Goal: Information Seeking & Learning: Find specific fact

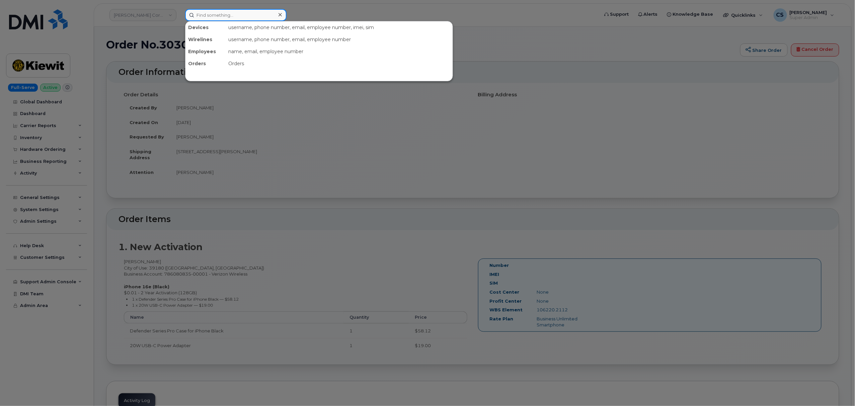
click at [230, 15] on input at bounding box center [235, 15] width 101 height 12
paste input "303081"
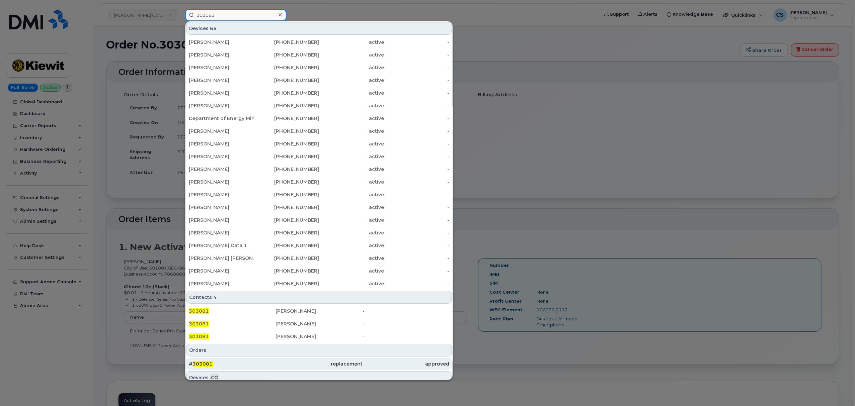
type input "303081"
click at [199, 362] on span "303081" at bounding box center [202, 364] width 20 height 6
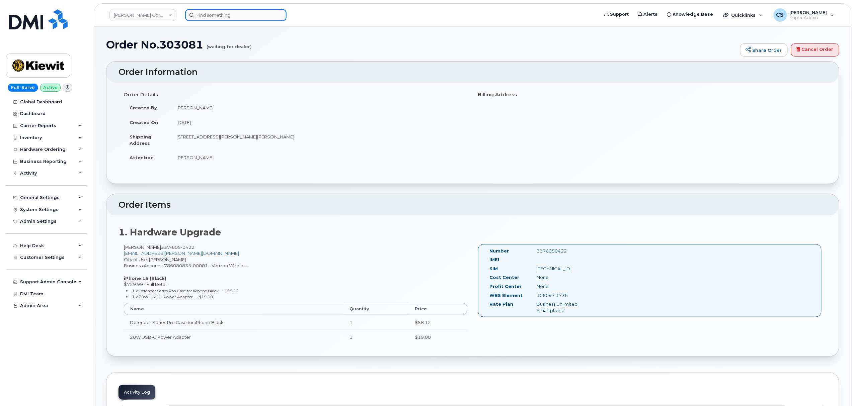
click at [234, 13] on input at bounding box center [235, 15] width 101 height 12
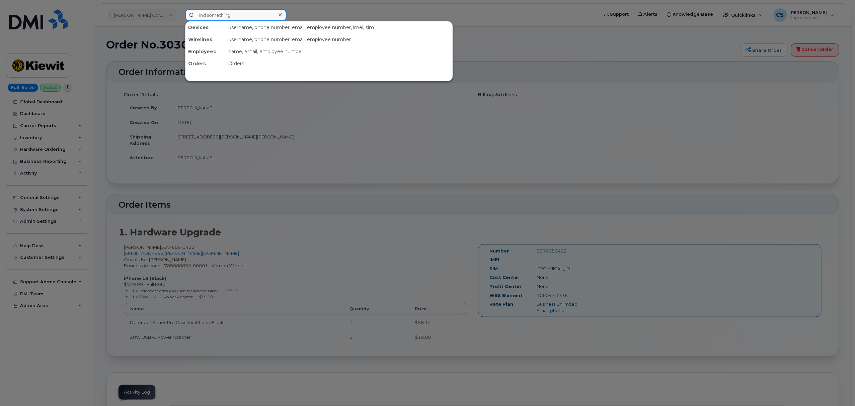
paste input "8482362289"
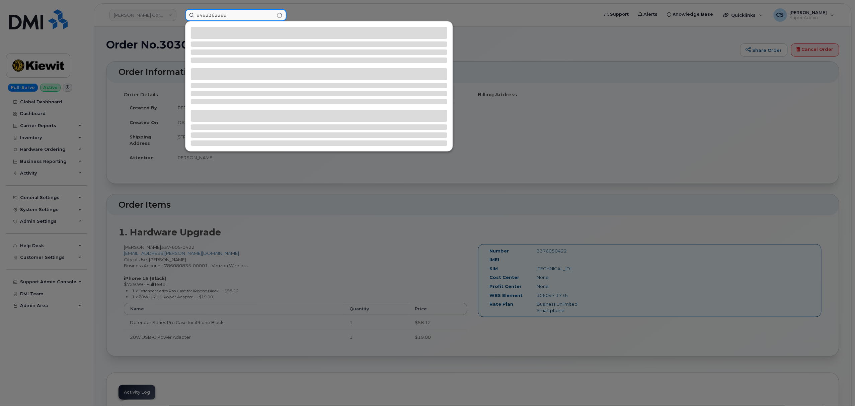
type input "8482362289"
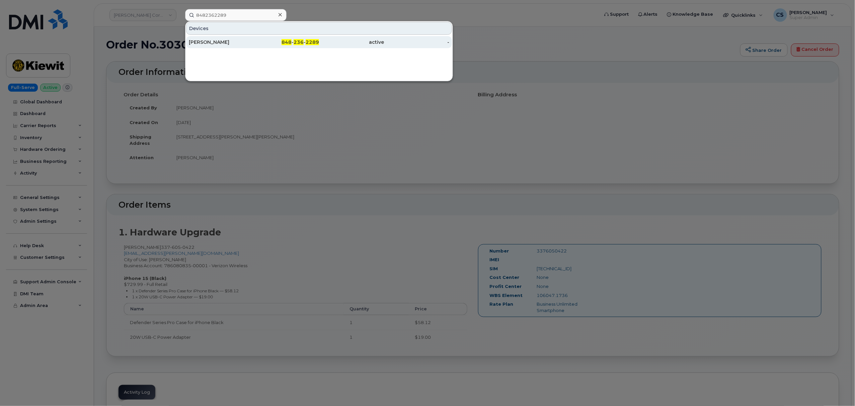
click at [290, 43] on span "848" at bounding box center [286, 42] width 10 height 6
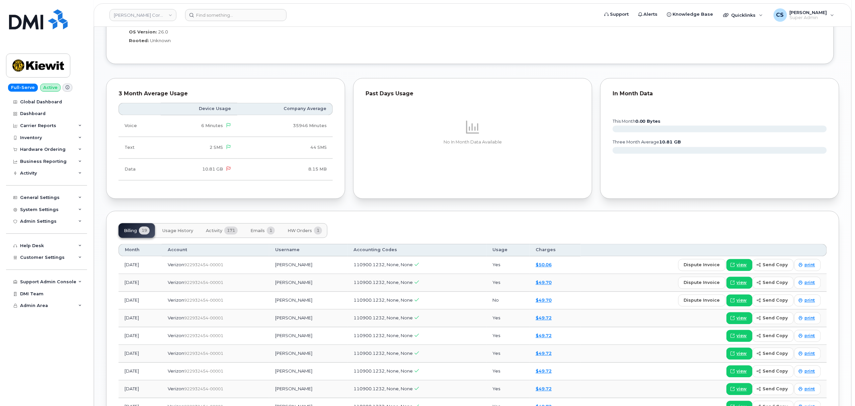
scroll to position [669, 0]
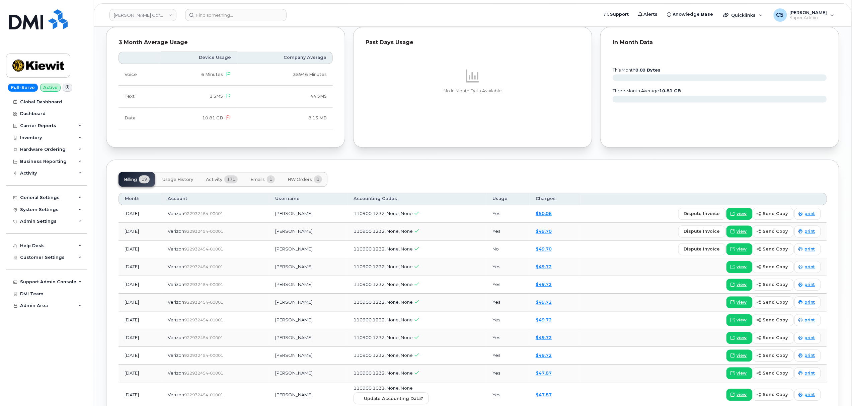
click at [209, 185] on button "Activity 171" at bounding box center [221, 179] width 43 height 15
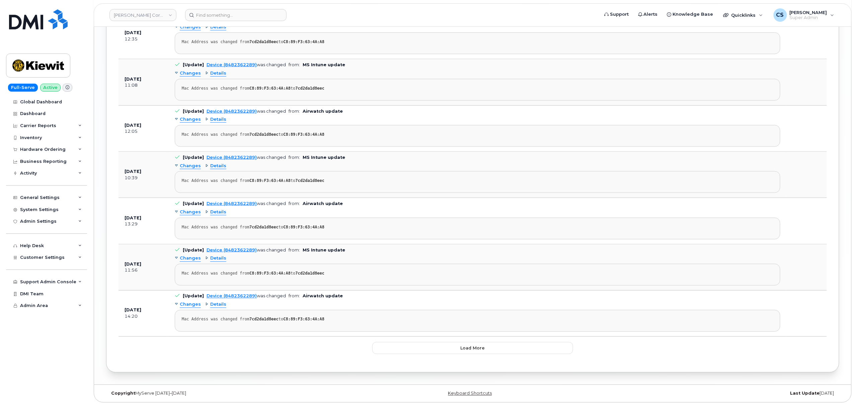
scroll to position [1641, 0]
click at [504, 351] on button "Load more" at bounding box center [472, 348] width 201 height 12
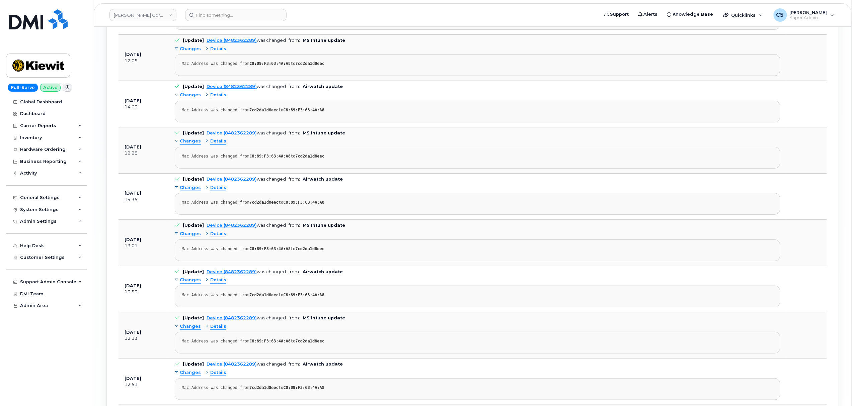
scroll to position [2801, 0]
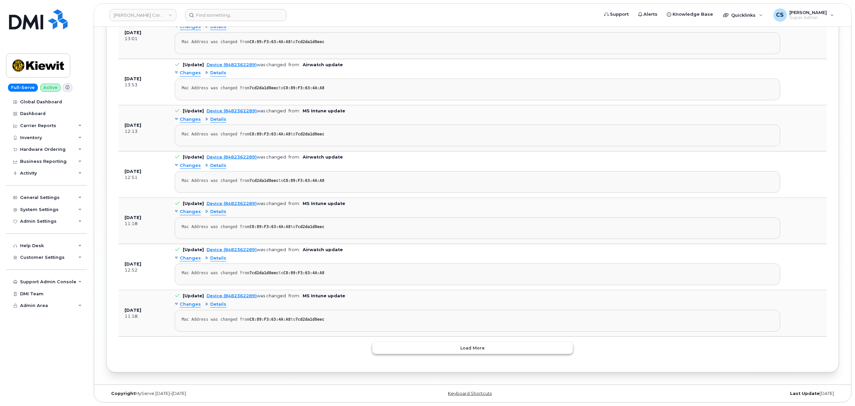
click at [480, 350] on button "Load more" at bounding box center [472, 348] width 201 height 12
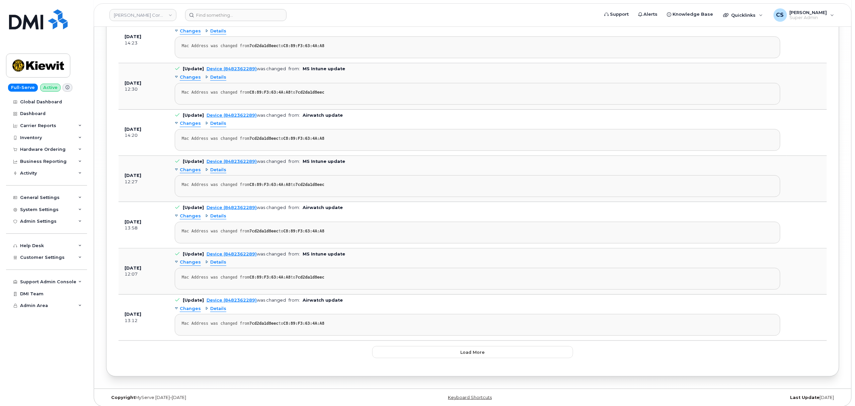
scroll to position [3978, 0]
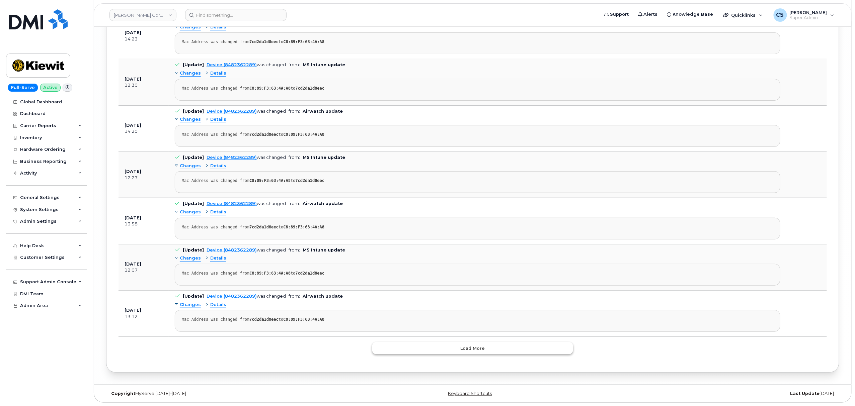
click at [472, 351] on span "Load more" at bounding box center [473, 348] width 24 height 6
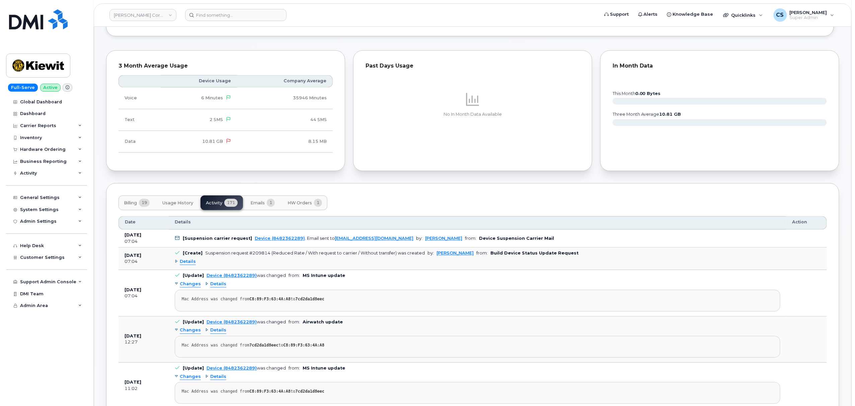
scroll to position [668, 0]
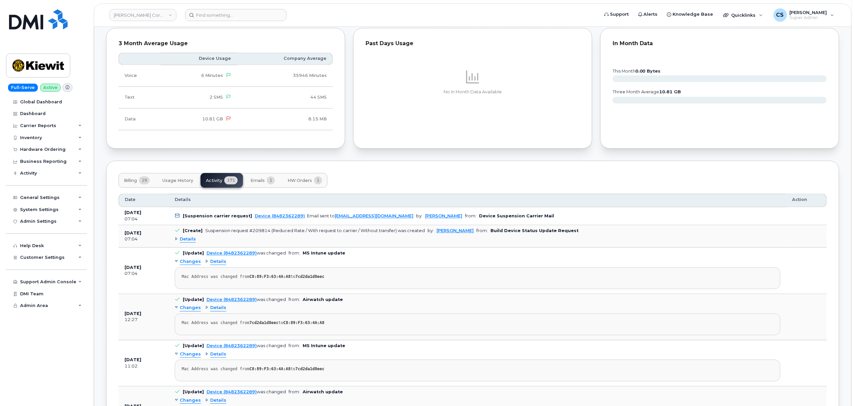
click at [215, 311] on span "Details" at bounding box center [218, 308] width 16 height 6
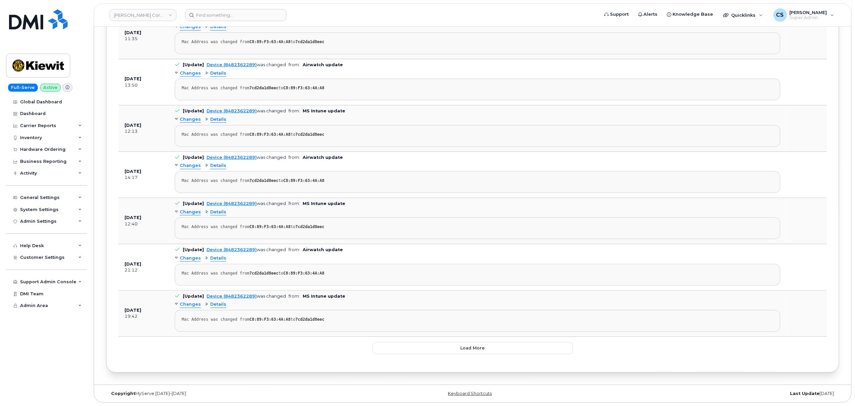
scroll to position [5162, 0]
click at [483, 344] on button "Load more" at bounding box center [472, 348] width 201 height 12
click at [442, 348] on button "Load more" at bounding box center [472, 348] width 201 height 12
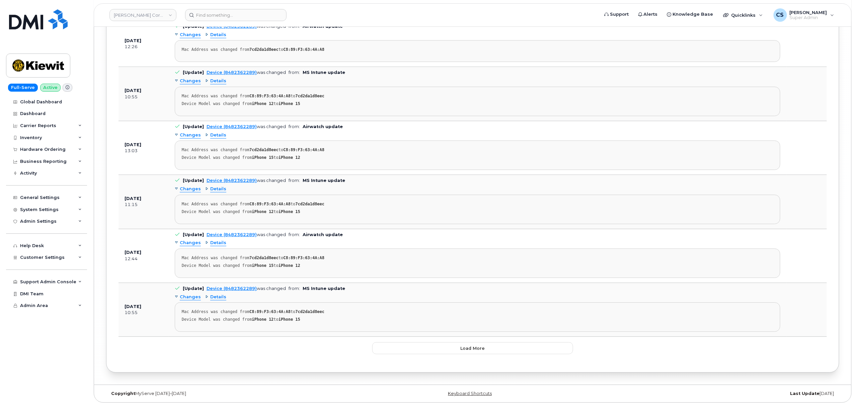
scroll to position [7522, 0]
click at [450, 348] on button "Load more" at bounding box center [472, 348] width 201 height 12
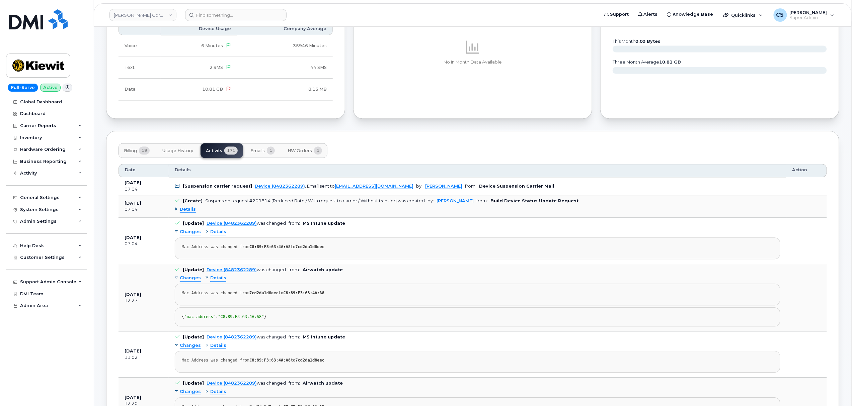
scroll to position [678, 0]
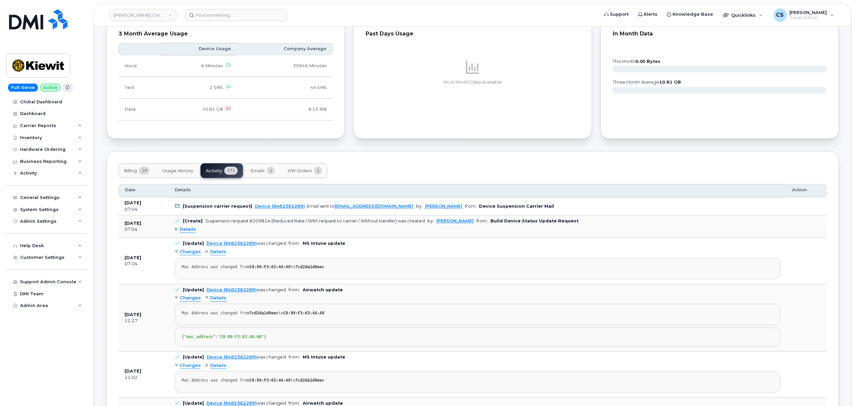
click at [193, 233] on span "Details" at bounding box center [188, 230] width 16 height 6
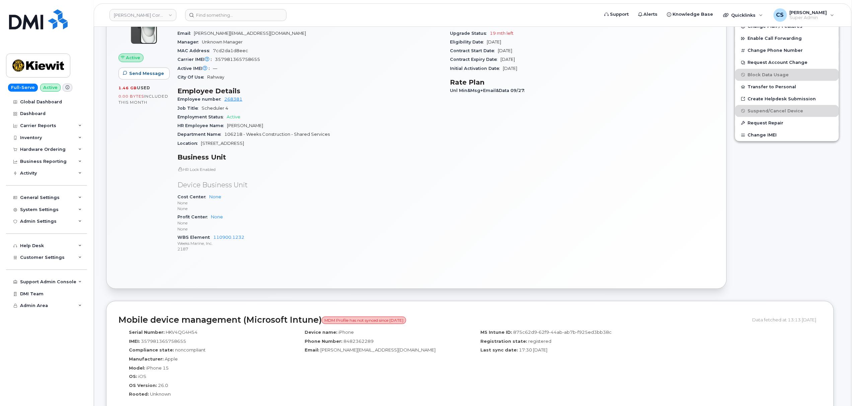
scroll to position [143, 0]
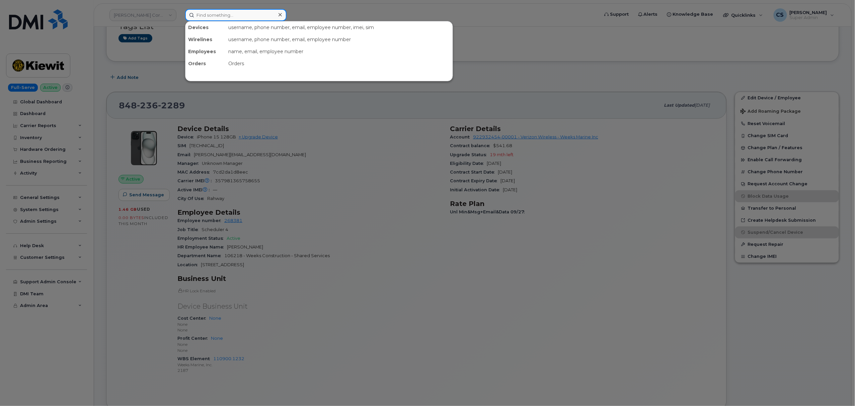
click at [228, 20] on input at bounding box center [235, 15] width 101 height 12
paste input "2812023776"
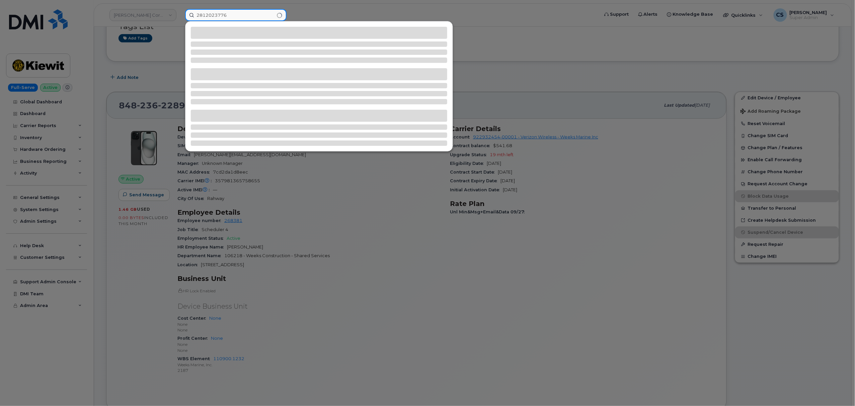
type input "2812023776"
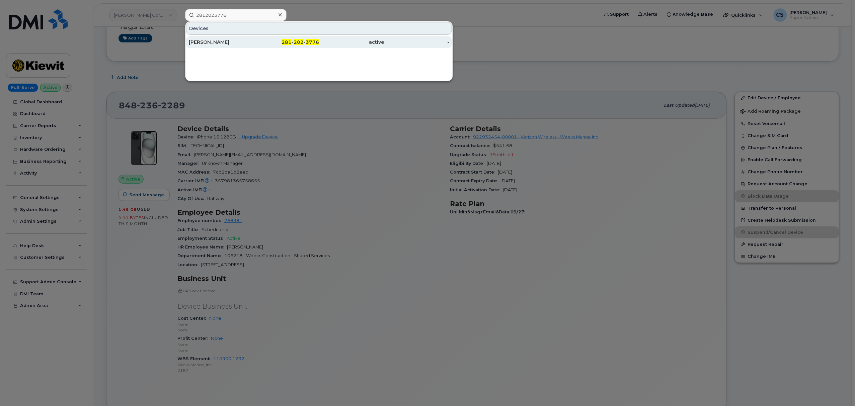
drag, startPoint x: 305, startPoint y: 45, endPoint x: 300, endPoint y: 46, distance: 4.6
click at [304, 45] on div "281 - 202 - 3776" at bounding box center [286, 42] width 65 height 7
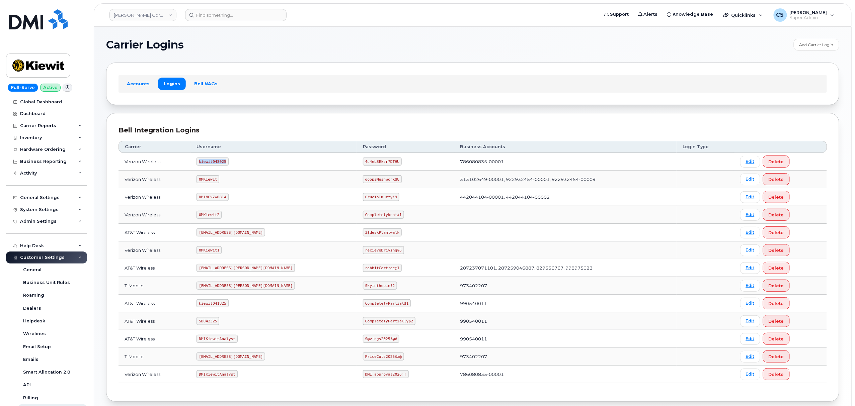
drag, startPoint x: 230, startPoint y: 165, endPoint x: 206, endPoint y: 163, distance: 24.8
click at [206, 163] on code "kiewit043025" at bounding box center [212, 162] width 32 height 8
copy code "kiewit043025"
click at [364, 162] on code "4u4eL8Ekzr?DTHU" at bounding box center [382, 162] width 39 height 8
drag, startPoint x: 365, startPoint y: 163, endPoint x: 334, endPoint y: 163, distance: 30.8
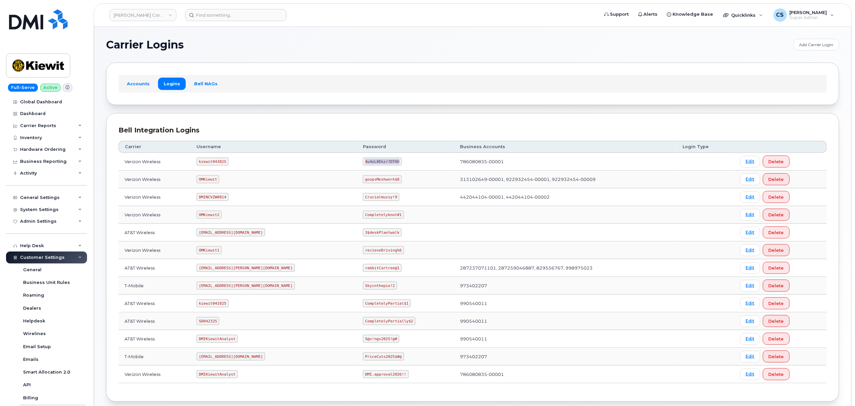
click at [363, 163] on code "4u4eL8Ekzr?DTHU" at bounding box center [382, 162] width 39 height 8
click at [365, 164] on code "4u4eL8Ekzr?DTHU" at bounding box center [382, 162] width 39 height 8
drag, startPoint x: 365, startPoint y: 164, endPoint x: 335, endPoint y: 162, distance: 30.5
click at [363, 162] on code "4u4eL8Ekzr?DTHU" at bounding box center [382, 162] width 39 height 8
copy code "4u4eL8Ekzr?DTHU"
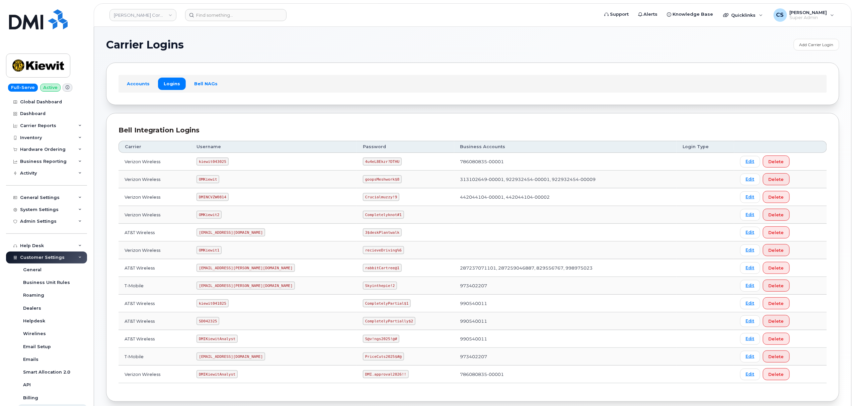
click at [216, 180] on code "OMKiewit" at bounding box center [207, 179] width 23 height 8
copy code "OMKiewit"
drag, startPoint x: 367, startPoint y: 182, endPoint x: 334, endPoint y: 182, distance: 32.8
click at [363, 182] on code "goopsMeshwork$8" at bounding box center [382, 179] width 39 height 8
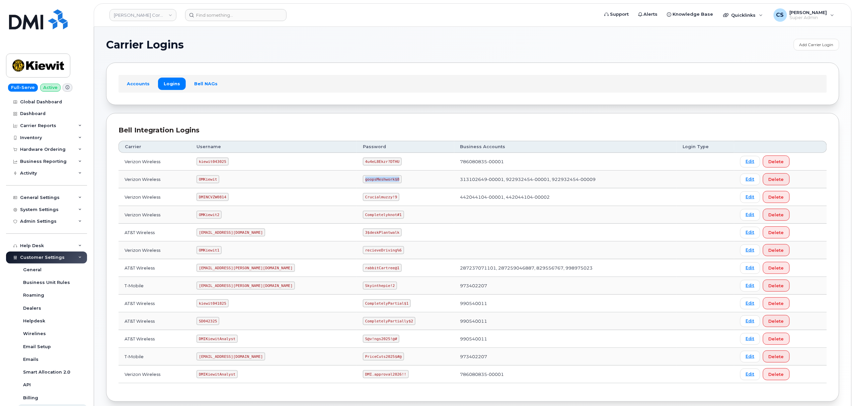
copy code "goopsMeshwork$8"
click at [224, 162] on code "kiewit043025" at bounding box center [212, 162] width 32 height 8
copy code "kiewit043025"
drag, startPoint x: 365, startPoint y: 162, endPoint x: 335, endPoint y: 161, distance: 29.8
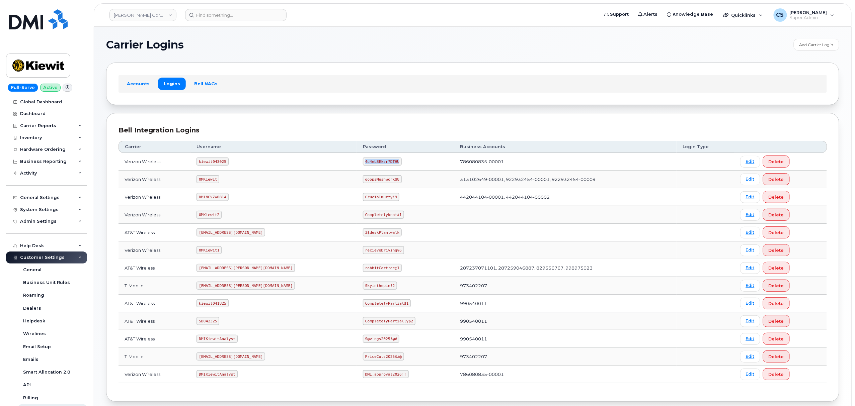
click at [363, 161] on code "4u4eL8Ekzr?DTHU" at bounding box center [382, 162] width 39 height 8
copy code "4u4eL8Ekzr?DTHU"
